Goal: Task Accomplishment & Management: Manage account settings

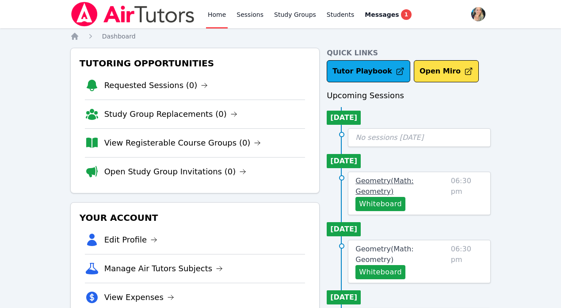
click at [400, 177] on span "Geometry ( Math: Geometry )" at bounding box center [385, 185] width 58 height 19
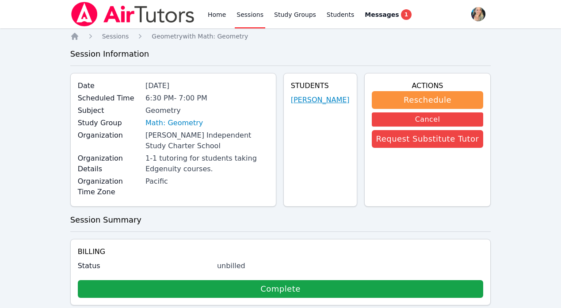
click at [327, 101] on link "Elias Bryant" at bounding box center [320, 100] width 59 height 11
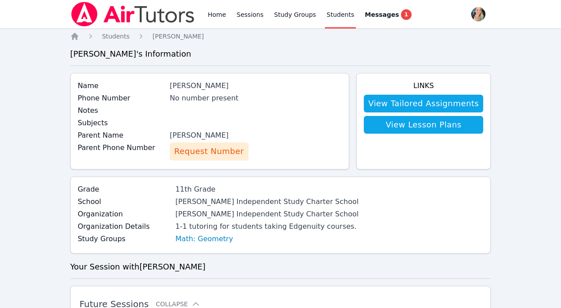
click at [218, 152] on span "Request Number" at bounding box center [208, 151] width 69 height 12
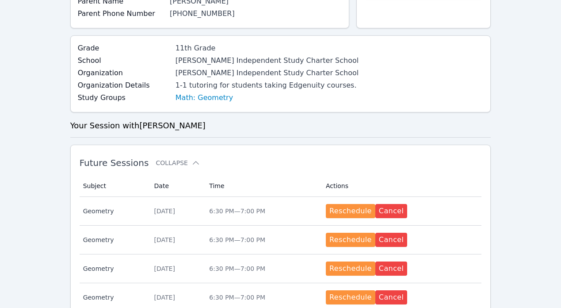
scroll to position [135, 0]
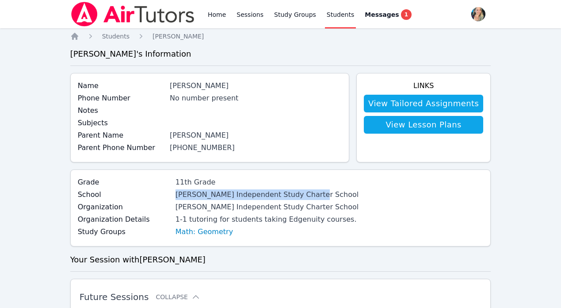
drag, startPoint x: 158, startPoint y: 194, endPoint x: 311, endPoint y: 193, distance: 153.0
click at [311, 193] on div "School Tracy Independent Study Charter School" at bounding box center [218, 195] width 281 height 12
copy div "Tracy Independent Study Charter School"
click at [107, 37] on span "Students" at bounding box center [115, 36] width 27 height 7
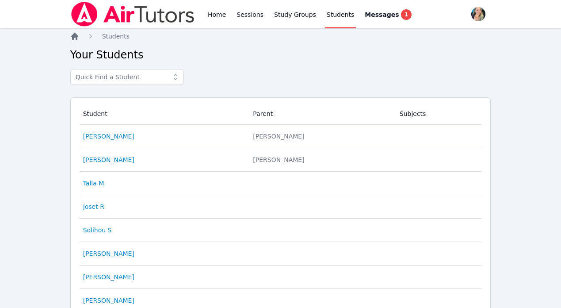
click at [76, 38] on icon "Breadcrumb" at bounding box center [74, 36] width 7 height 7
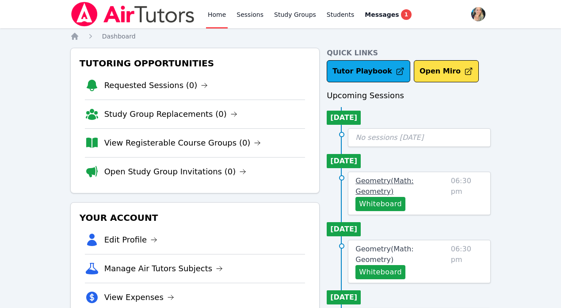
click at [379, 192] on span "Geometry ( Math: Geometry )" at bounding box center [385, 185] width 58 height 19
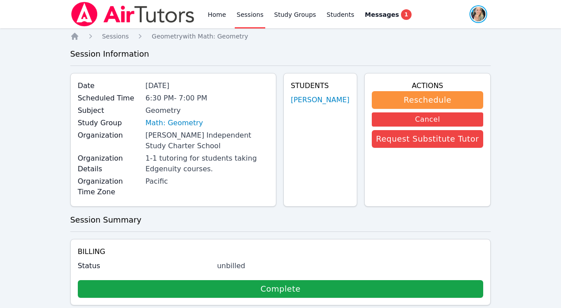
click at [477, 18] on span "button" at bounding box center [478, 13] width 19 height 19
click at [477, 14] on span "button" at bounding box center [478, 13] width 19 height 19
click at [212, 14] on link "Home" at bounding box center [217, 14] width 22 height 28
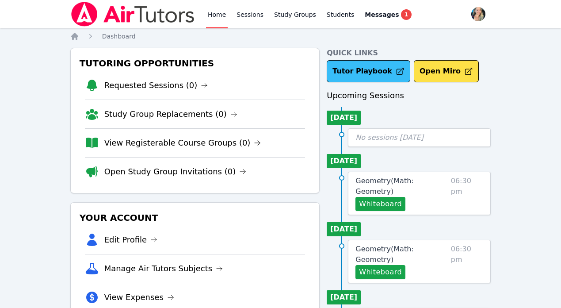
click at [374, 72] on link "Tutor Playbook" at bounding box center [369, 71] width 84 height 22
click at [370, 183] on span "Geometry ( Math: Geometry )" at bounding box center [385, 185] width 58 height 19
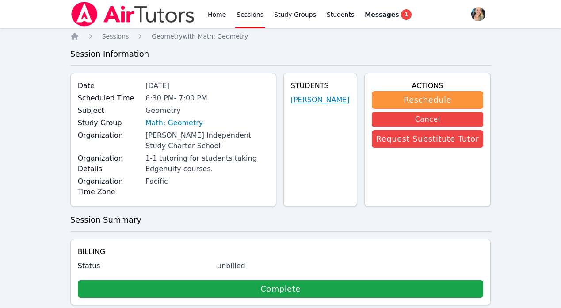
click at [330, 98] on link "Elias Bryant" at bounding box center [320, 100] width 59 height 11
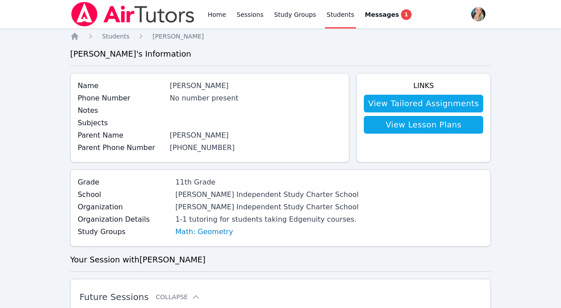
click at [185, 142] on div "(830) 218-1247" at bounding box center [256, 147] width 172 height 11
click at [201, 100] on div "No number present" at bounding box center [256, 98] width 172 height 11
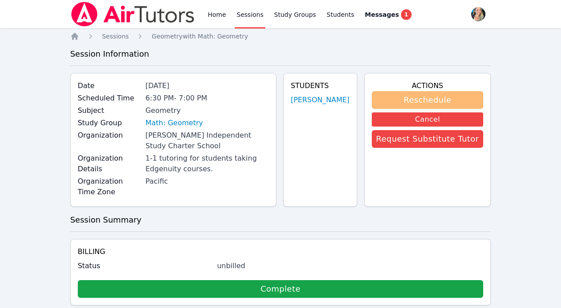
click at [455, 99] on button "Reschedule" at bounding box center [428, 100] width 112 height 18
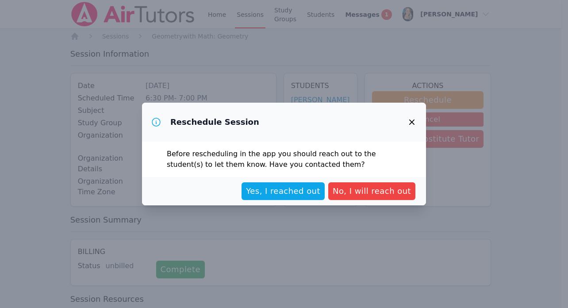
click at [411, 121] on icon "button" at bounding box center [411, 121] width 5 height 5
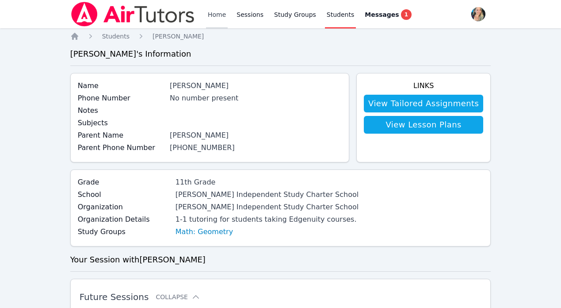
click at [212, 15] on link "Home" at bounding box center [217, 14] width 22 height 28
